Goal: Task Accomplishment & Management: Manage account settings

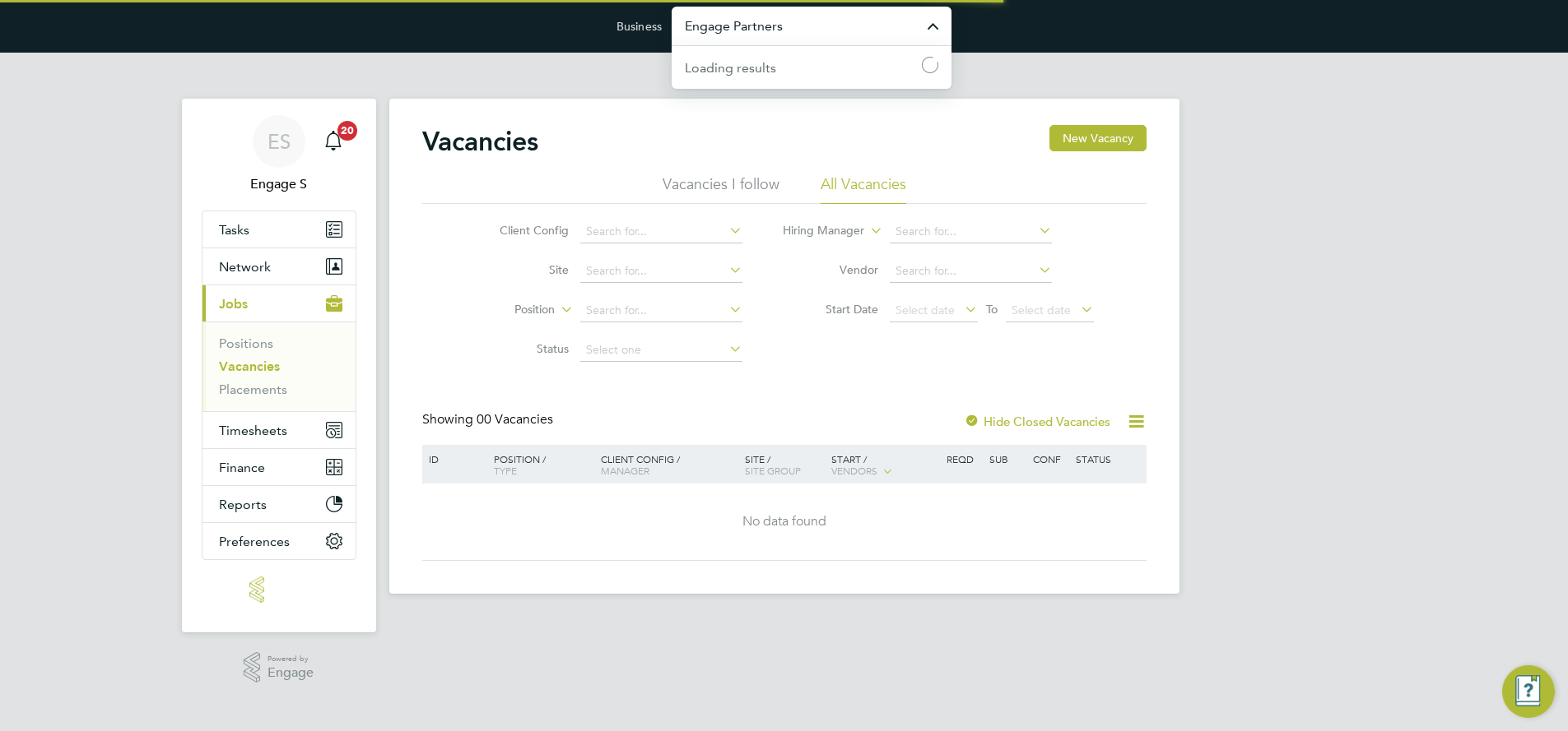
click at [741, 32] on input "Engage Partners" at bounding box center [811, 26] width 279 height 39
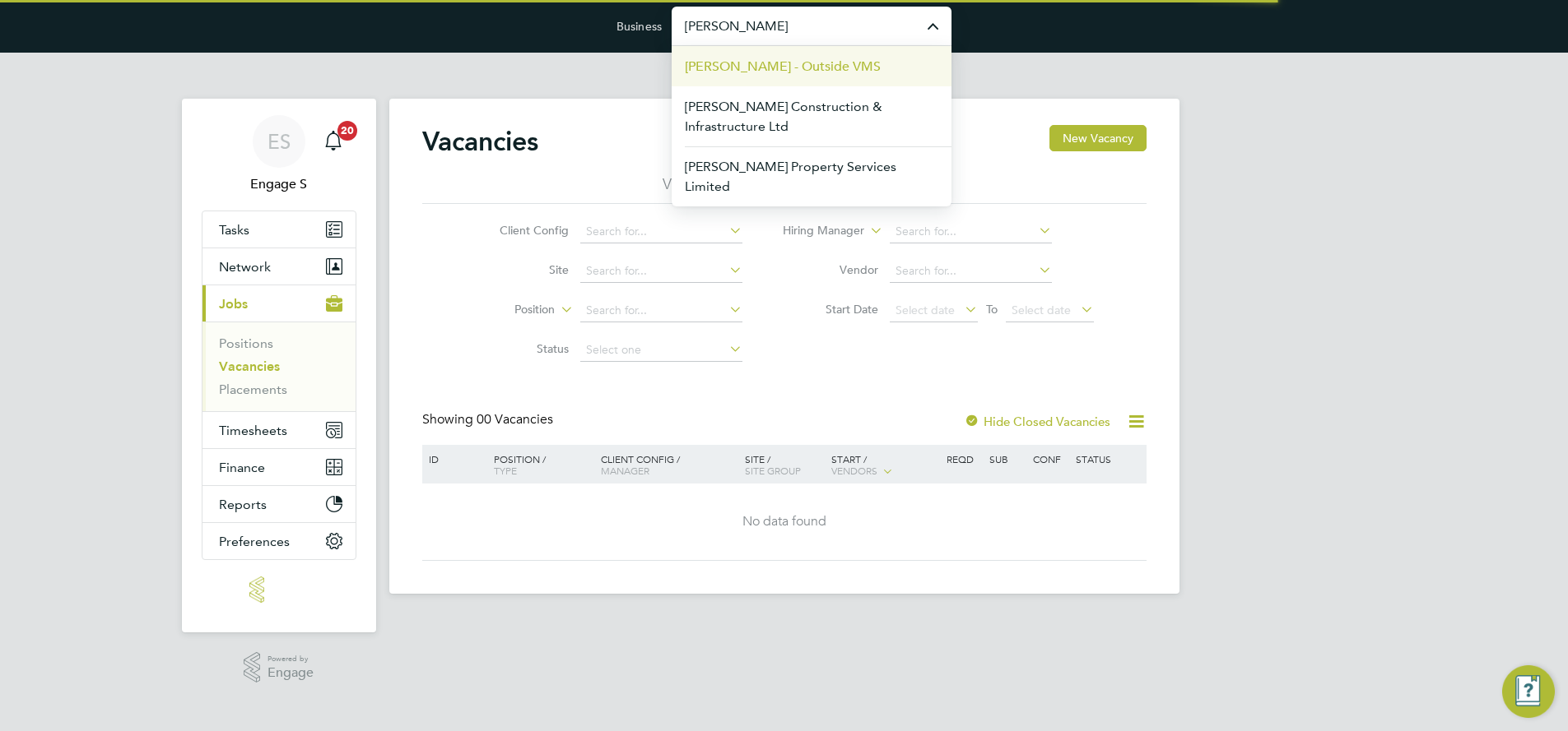
click at [781, 62] on span "[PERSON_NAME] - Outside VMS" at bounding box center [783, 67] width 196 height 20
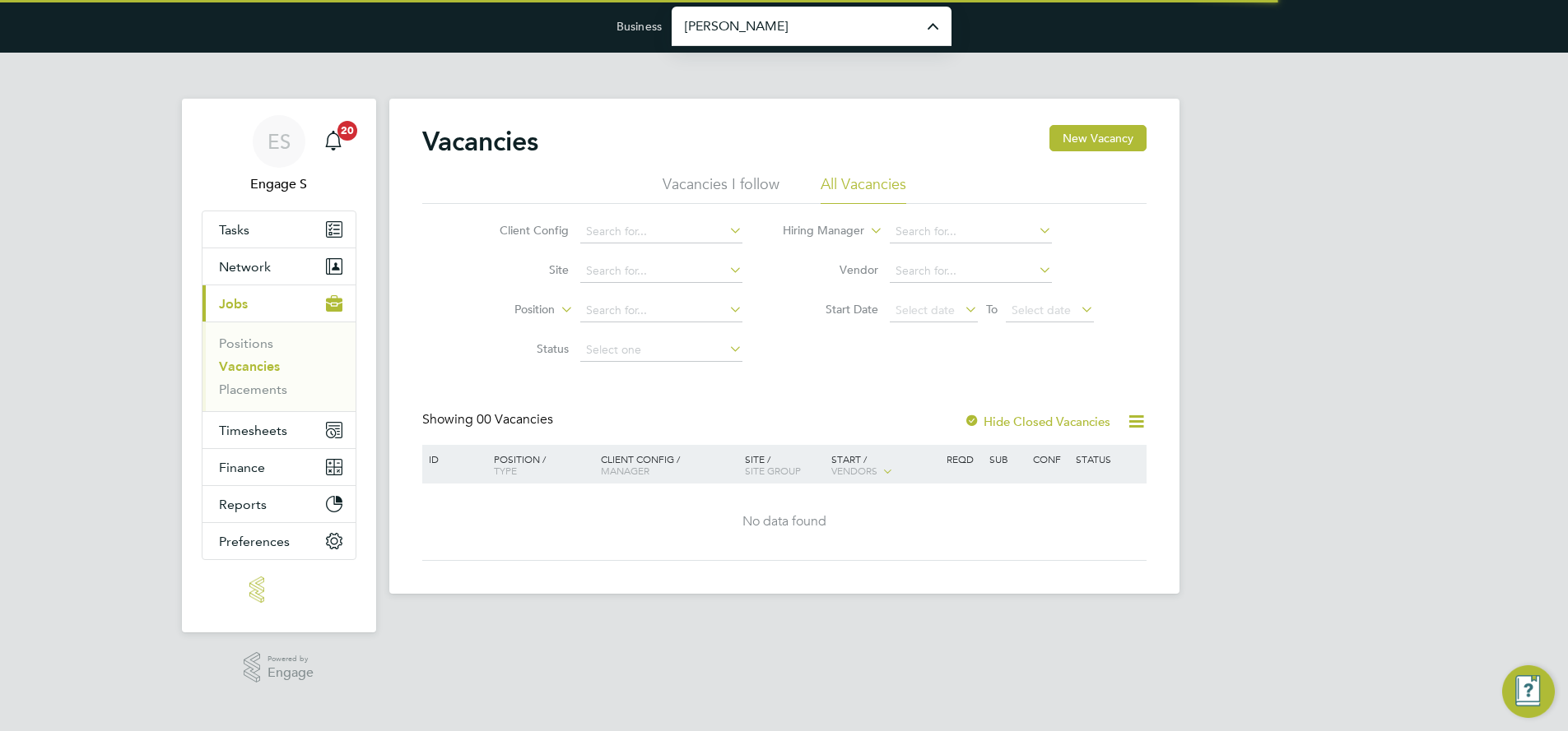
type input "[PERSON_NAME] - Outside VMS"
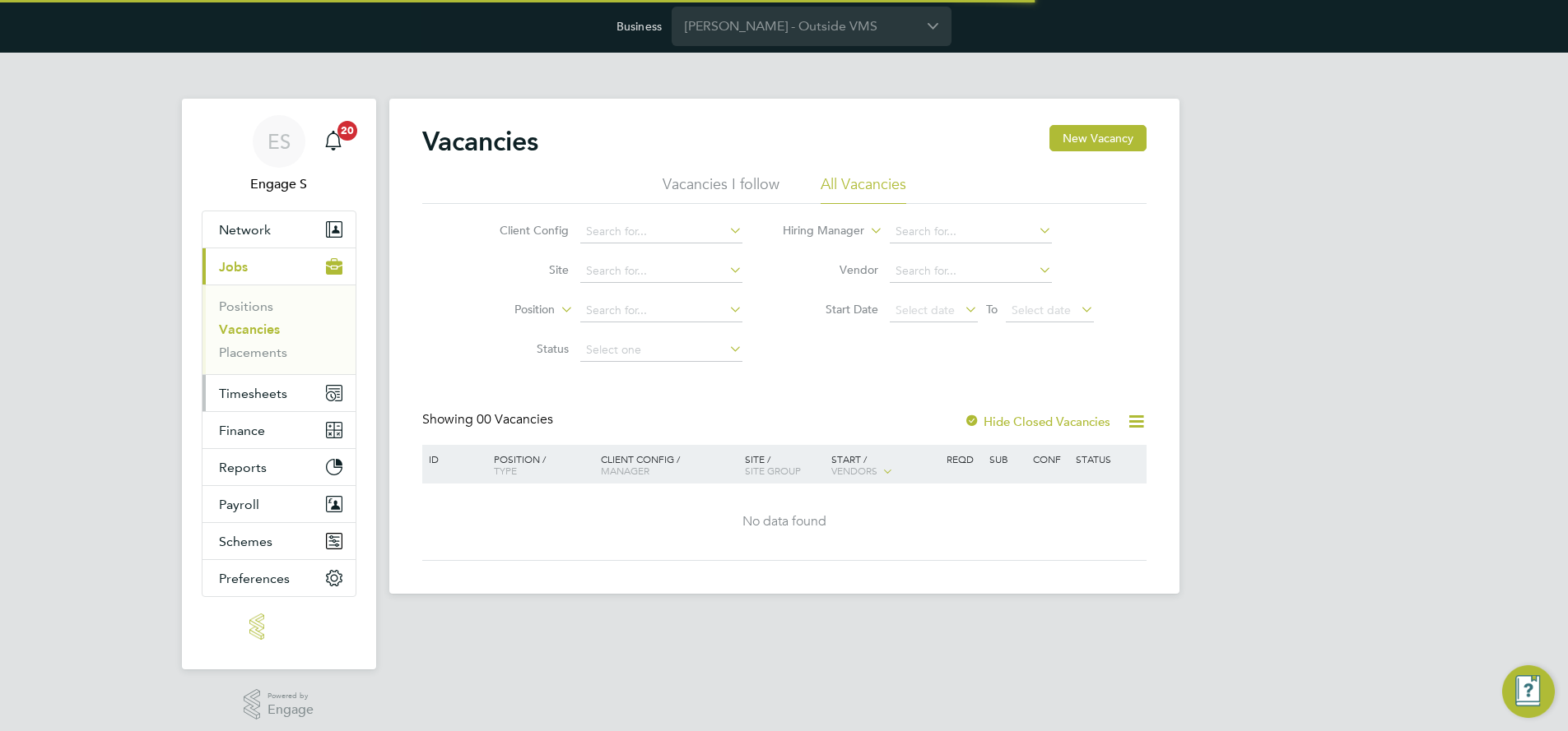
click at [268, 396] on span "Timesheets" at bounding box center [253, 394] width 68 height 16
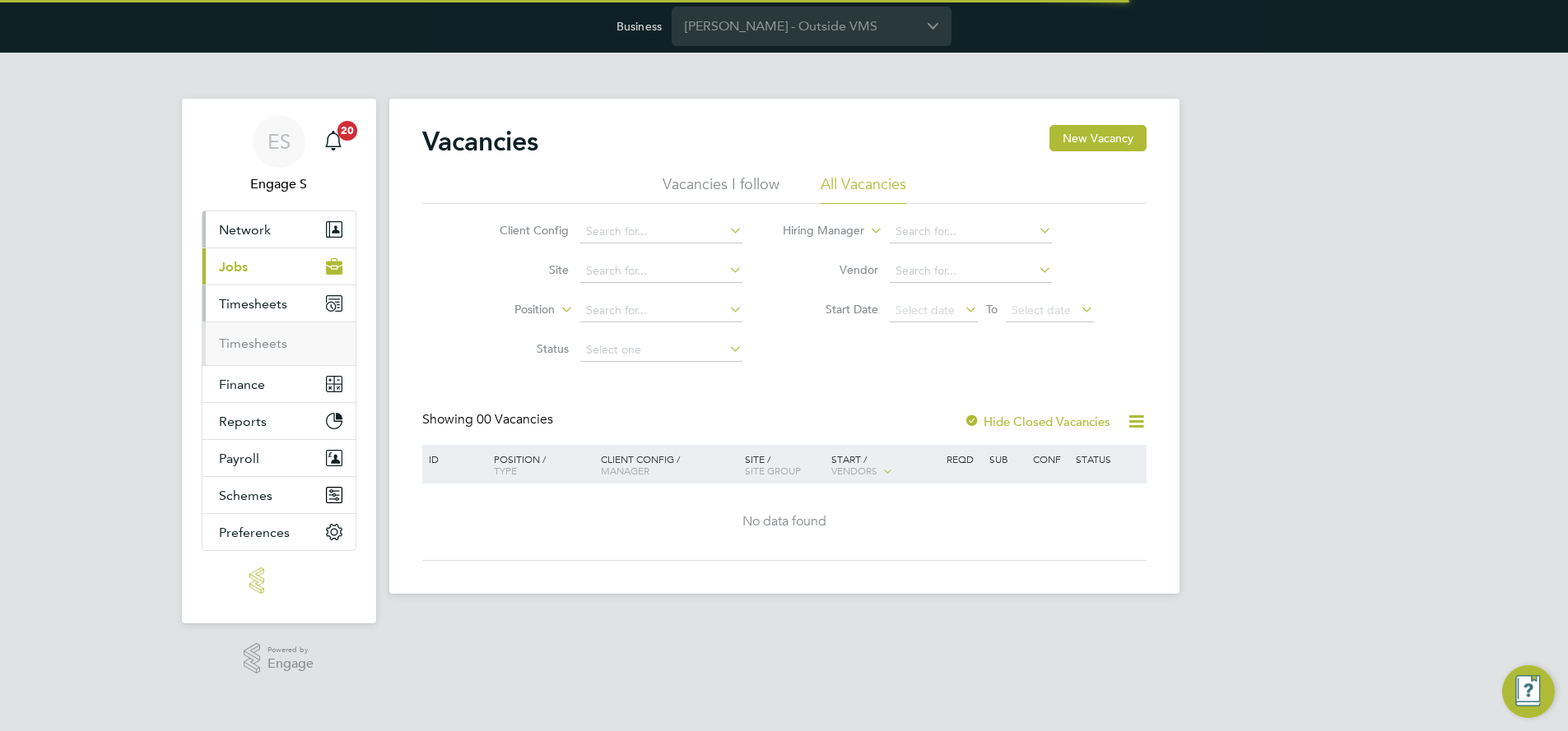
click at [258, 225] on span "Network" at bounding box center [244, 230] width 52 height 16
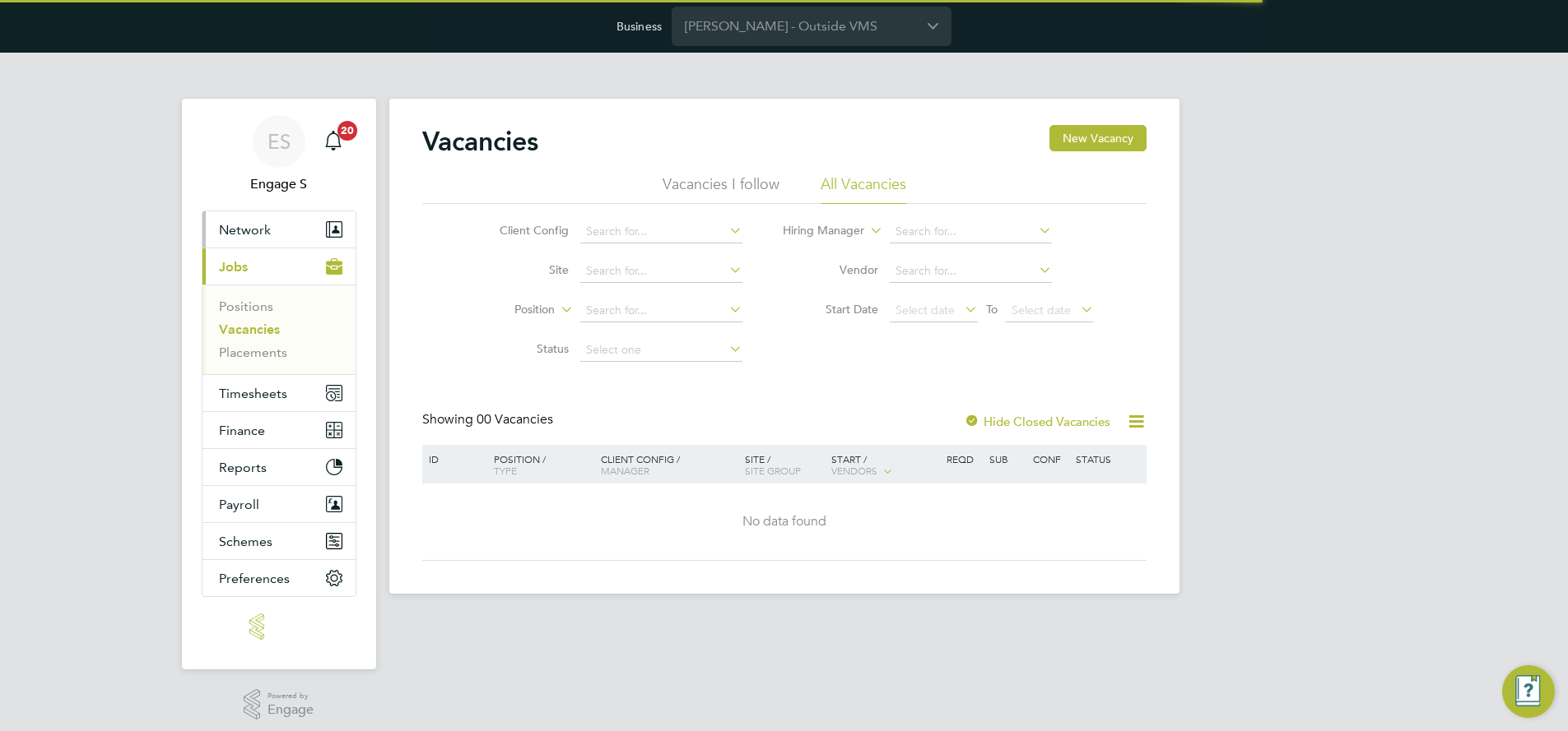
click at [254, 220] on button "Network" at bounding box center [279, 228] width 153 height 36
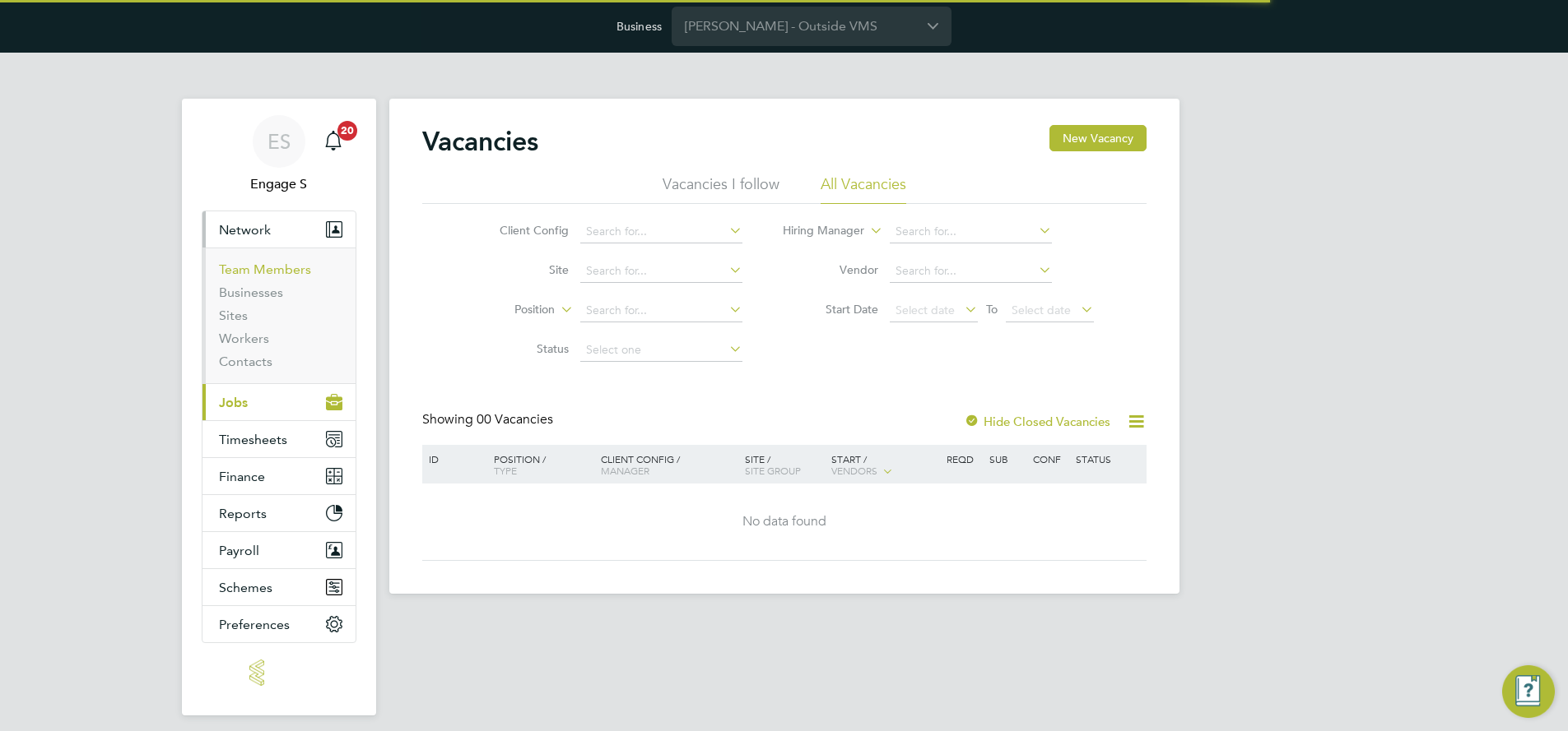
click at [264, 265] on link "Team Members" at bounding box center [265, 270] width 92 height 16
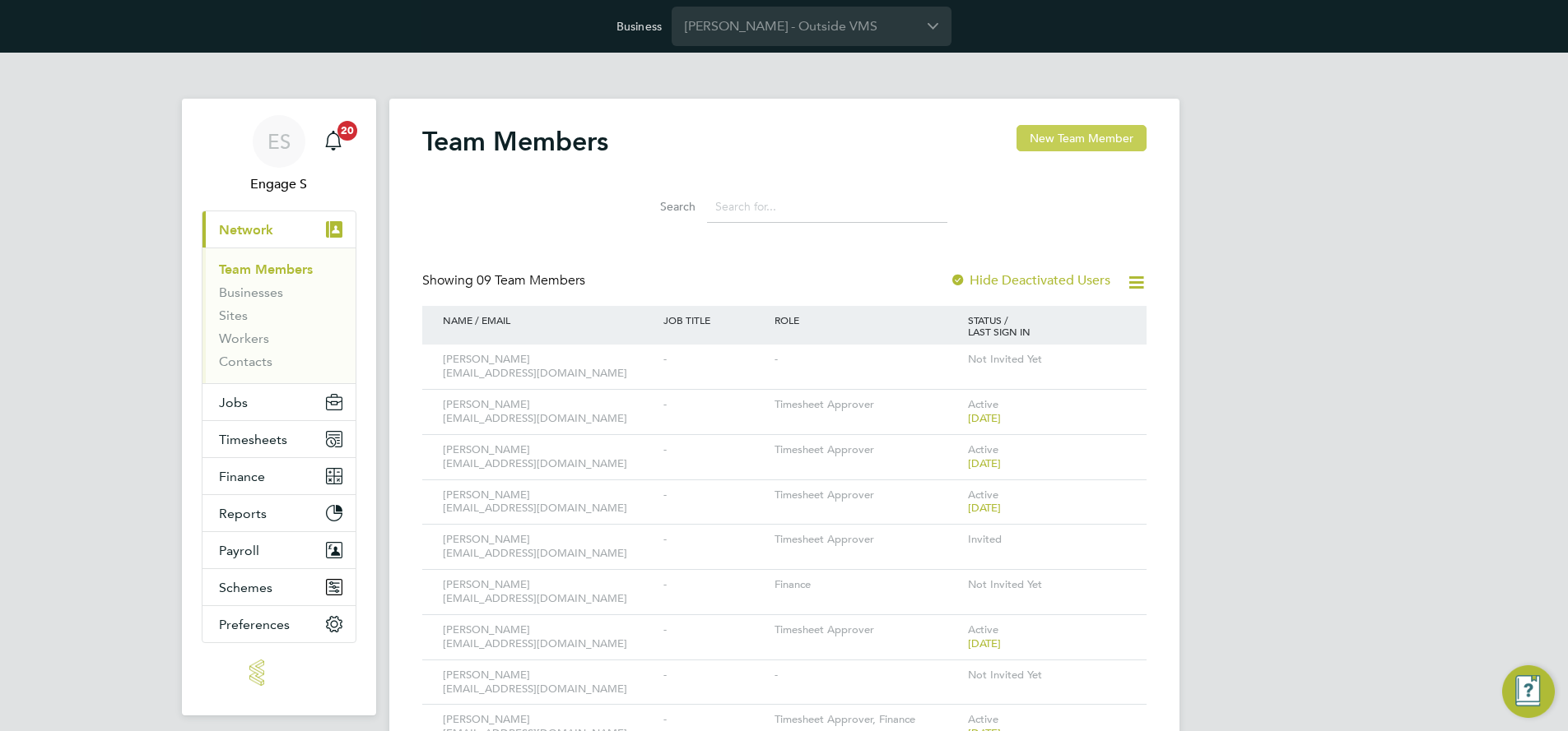
click at [1098, 136] on button "New Team Member" at bounding box center [1081, 138] width 130 height 26
